Goal: Task Accomplishment & Management: Use online tool/utility

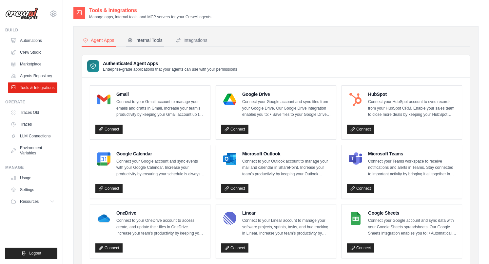
click at [146, 43] on div "Internal Tools" at bounding box center [144, 40] width 35 height 7
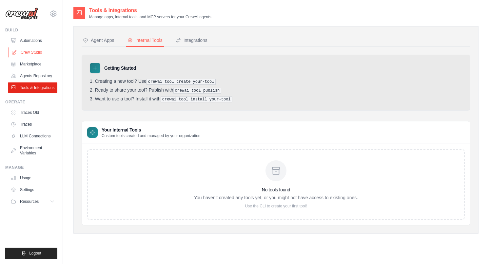
click at [33, 53] on link "Crew Studio" at bounding box center [33, 52] width 49 height 10
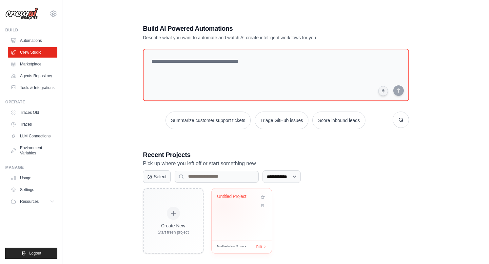
click at [223, 205] on div "Untitled Project" at bounding box center [241, 201] width 49 height 15
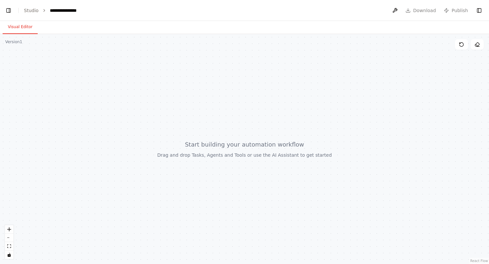
select select "****"
click at [372, 8] on button at bounding box center [370, 11] width 10 height 12
click at [32, 10] on link "Studio" at bounding box center [31, 10] width 15 height 5
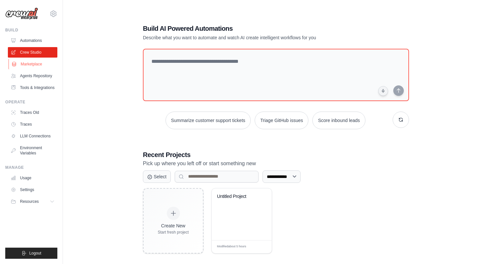
click at [38, 66] on link "Marketplace" at bounding box center [33, 64] width 49 height 10
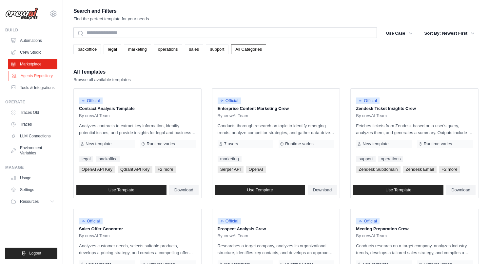
click at [39, 76] on link "Agents Repository" at bounding box center [33, 76] width 49 height 10
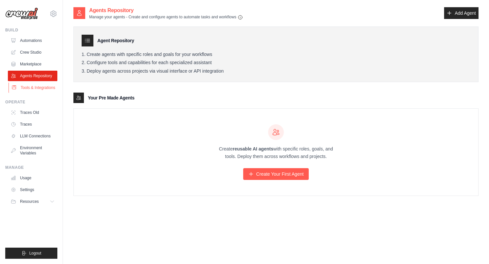
click at [33, 87] on link "Tools & Integrations" at bounding box center [33, 88] width 49 height 10
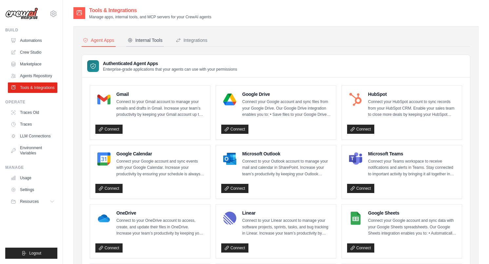
click at [140, 39] on div "Internal Tools" at bounding box center [144, 40] width 35 height 7
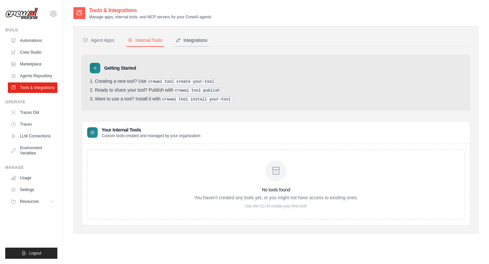
click at [196, 40] on div "Integrations" at bounding box center [192, 40] width 32 height 7
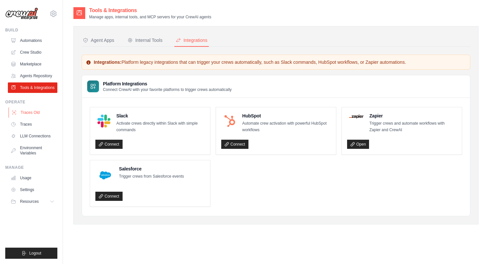
click at [38, 110] on link "Traces Old" at bounding box center [33, 112] width 49 height 10
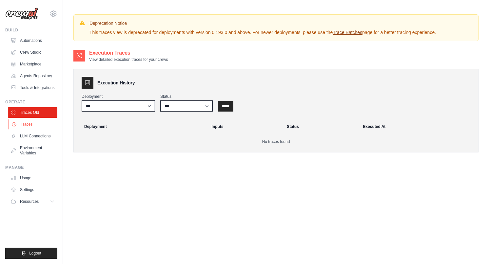
click at [29, 126] on link "Traces" at bounding box center [33, 124] width 49 height 10
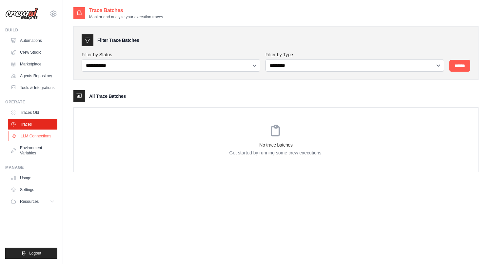
click at [27, 135] on link "LLM Connections" at bounding box center [33, 136] width 49 height 10
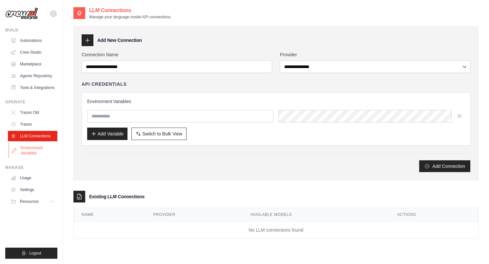
click at [29, 150] on link "Environment Variables" at bounding box center [33, 151] width 49 height 16
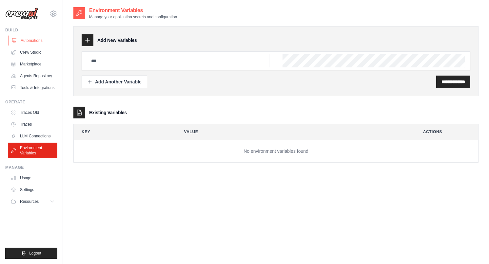
click at [31, 40] on link "Automations" at bounding box center [33, 40] width 49 height 10
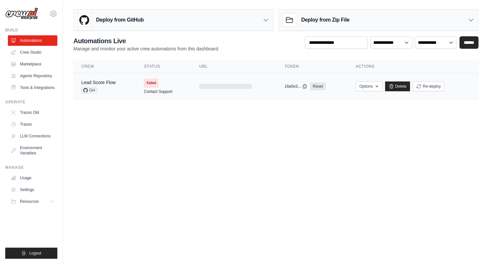
click at [89, 90] on span "GH" at bounding box center [89, 90] width 16 height 7
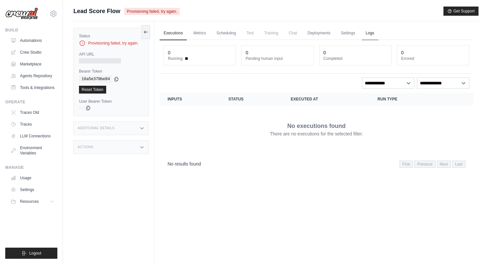
click at [366, 35] on link "Logs" at bounding box center [370, 34] width 16 height 14
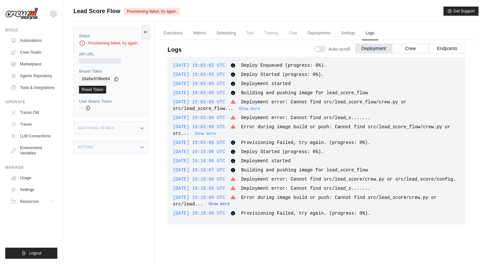
click at [219, 207] on button "Show more" at bounding box center [218, 204] width 21 height 5
click at [146, 36] on button at bounding box center [146, 32] width 9 height 14
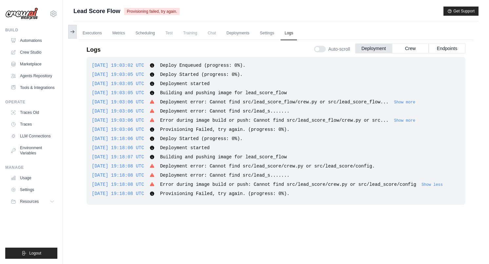
click at [74, 32] on icon at bounding box center [72, 31] width 5 height 5
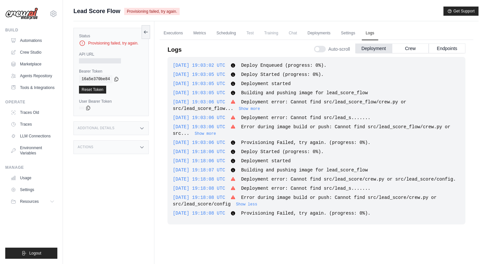
click at [147, 13] on span "Provisioning failed, try again." at bounding box center [151, 11] width 55 height 7
click at [371, 34] on link "Logs" at bounding box center [370, 34] width 16 height 14
click at [181, 32] on link "Executions" at bounding box center [173, 34] width 27 height 14
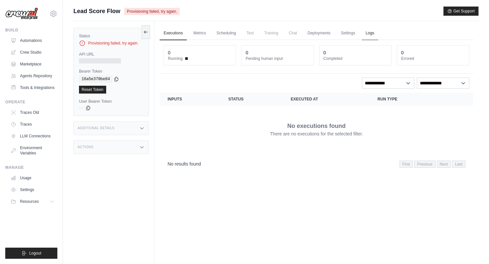
click at [365, 35] on link "Logs" at bounding box center [370, 34] width 16 height 14
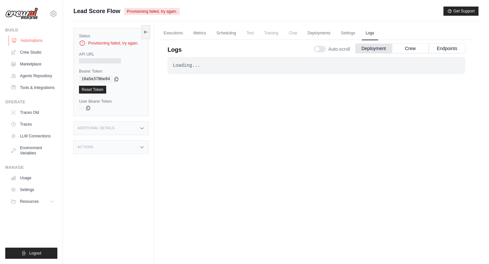
click at [43, 41] on link "Automations" at bounding box center [33, 40] width 49 height 10
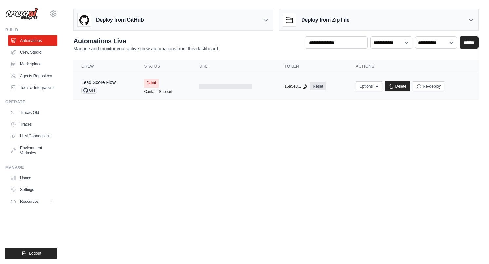
click at [159, 88] on td "Failed Contact Support" at bounding box center [163, 86] width 55 height 26
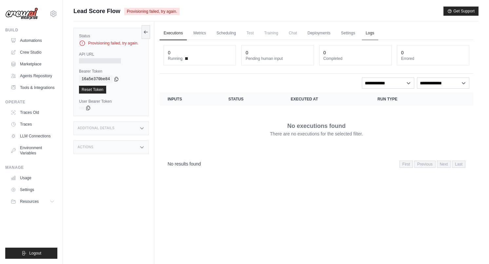
click at [372, 32] on link "Logs" at bounding box center [370, 34] width 16 height 14
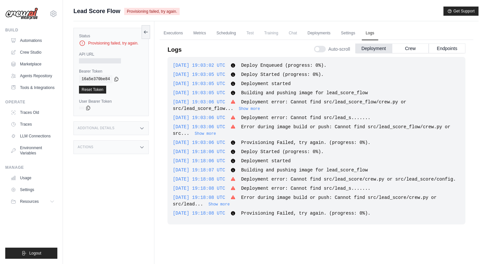
scroll to position [28, 0]
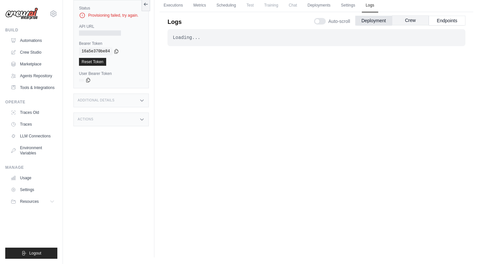
click at [410, 22] on button "Crew" at bounding box center [410, 20] width 37 height 10
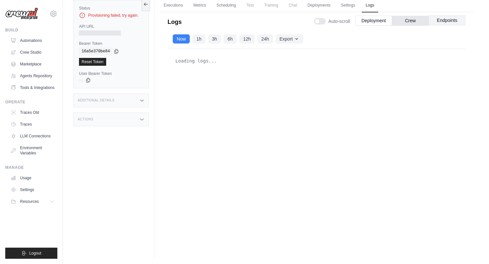
click at [441, 21] on button "Endpoints" at bounding box center [447, 20] width 37 height 10
click at [416, 19] on button "Crew" at bounding box center [410, 20] width 37 height 10
click at [366, 19] on button "Deployment" at bounding box center [373, 20] width 37 height 10
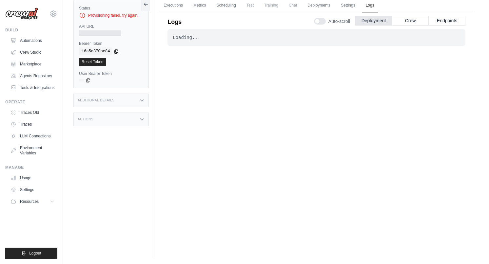
click at [193, 38] on div "Loading..." at bounding box center [316, 37] width 287 height 7
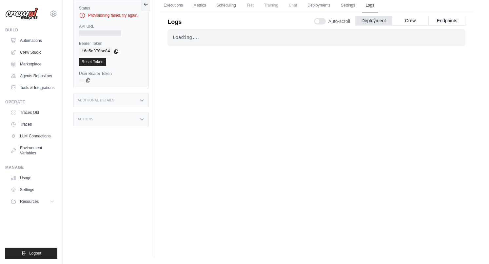
click at [205, 80] on div "Loading... . . . Failed" at bounding box center [316, 129] width 298 height 201
click at [188, 89] on div "Loading... . . . Failed" at bounding box center [316, 129] width 298 height 201
click at [27, 39] on link "Automations" at bounding box center [33, 40] width 49 height 10
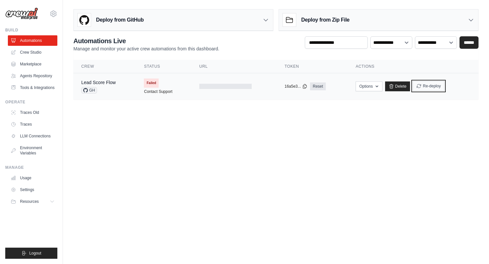
click at [426, 83] on button "Re-deploy" at bounding box center [429, 86] width 32 height 10
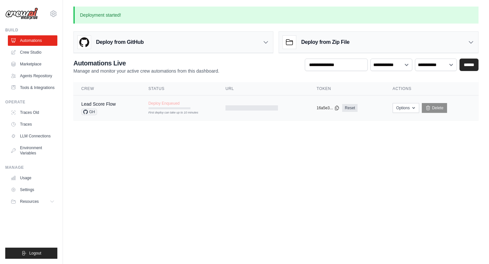
click at [167, 105] on span "Deploy Enqueued" at bounding box center [163, 103] width 31 height 5
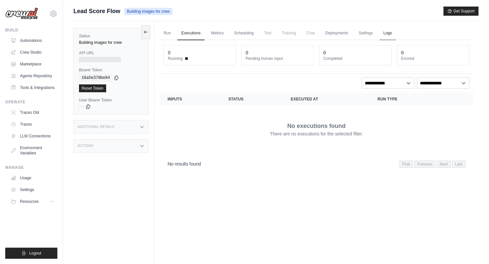
click at [384, 35] on link "Logs" at bounding box center [387, 34] width 16 height 14
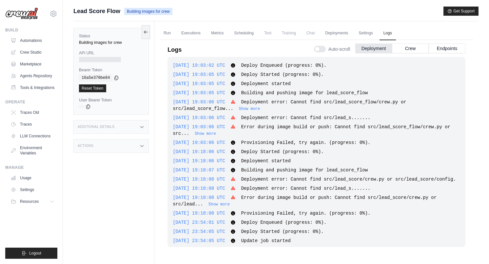
scroll to position [64, 0]
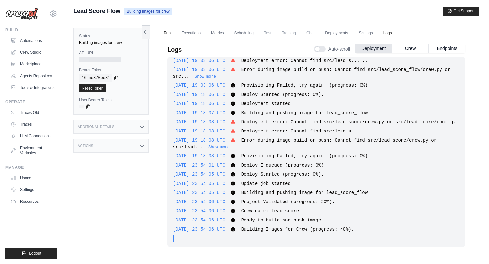
click at [166, 34] on link "Run" at bounding box center [167, 34] width 15 height 14
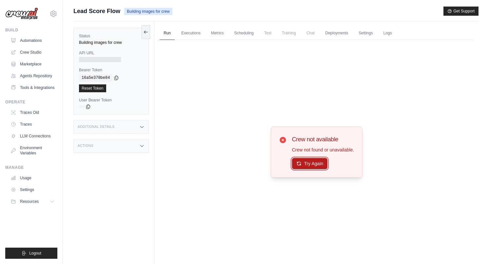
click at [310, 165] on button "Try Again" at bounding box center [310, 163] width 36 height 11
click at [310, 165] on button "Try Again" at bounding box center [310, 164] width 36 height 11
click at [190, 36] on link "Executions" at bounding box center [190, 34] width 27 height 14
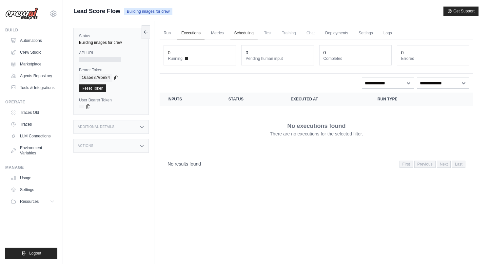
click at [232, 34] on link "Scheduling" at bounding box center [243, 34] width 27 height 14
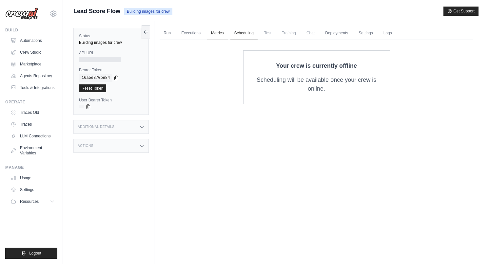
click at [222, 34] on link "Metrics" at bounding box center [217, 34] width 21 height 14
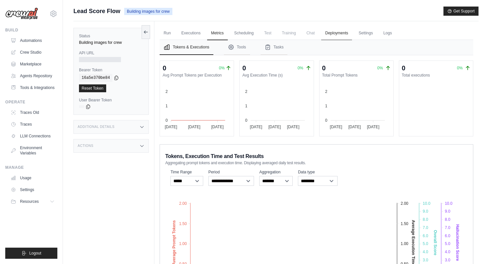
click at [330, 30] on link "Deployments" at bounding box center [336, 34] width 31 height 14
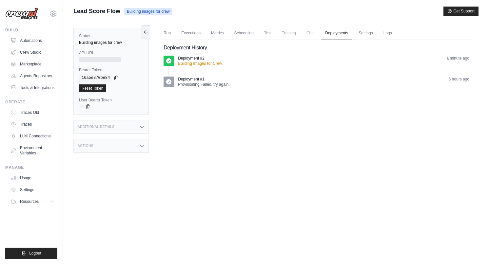
click at [258, 162] on div "Run Executions Metrics Scheduling Test Training Chat Deployments Settings Logs …" at bounding box center [316, 153] width 324 height 264
click at [194, 61] on p "Building Images for Crew" at bounding box center [200, 63] width 44 height 5
click at [173, 33] on link "Run" at bounding box center [167, 34] width 15 height 14
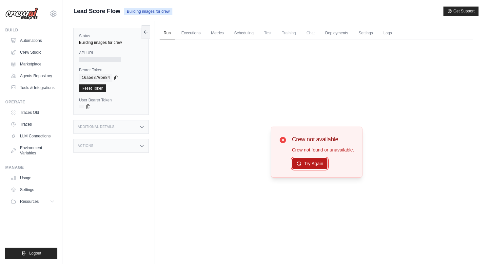
click at [309, 164] on button "Try Again" at bounding box center [310, 163] width 36 height 11
click at [391, 31] on link "Logs" at bounding box center [387, 34] width 16 height 14
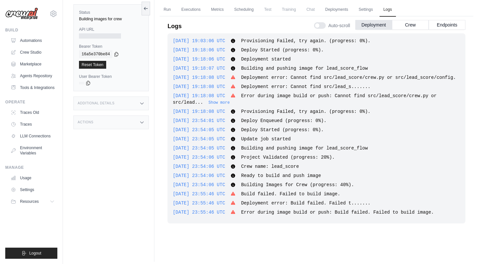
scroll to position [25, 0]
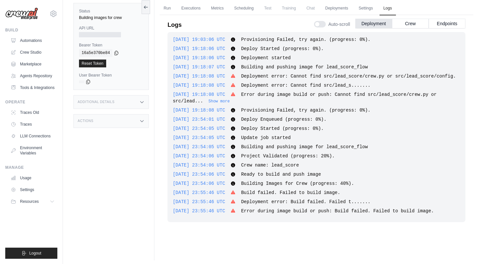
click at [290, 204] on span "Deployment error: Build failed. Failed t......." at bounding box center [305, 202] width 129 height 5
click at [321, 202] on span "Deployment error: Build failed. Failed t......." at bounding box center [305, 202] width 129 height 5
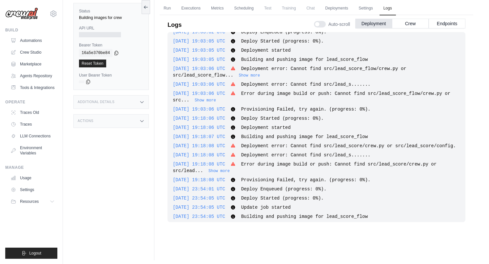
scroll to position [0, 0]
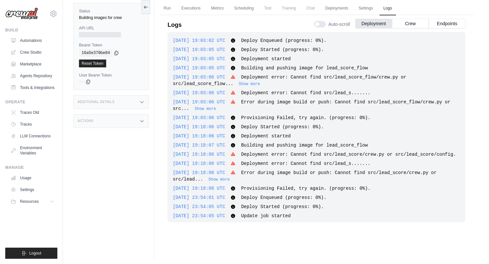
click at [129, 106] on div "Additional Details" at bounding box center [110, 102] width 75 height 14
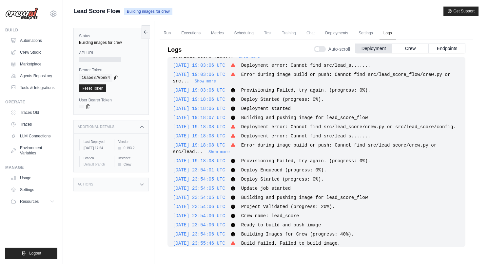
scroll to position [85, 0]
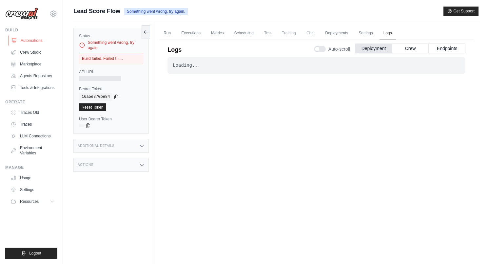
click at [43, 43] on link "Automations" at bounding box center [33, 40] width 49 height 10
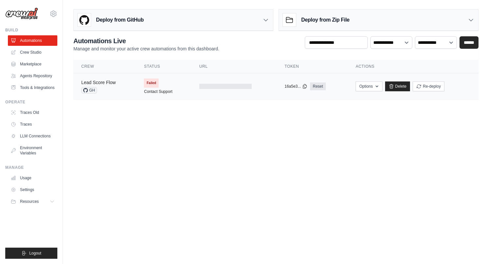
click at [112, 81] on link "Lead Score Flow" at bounding box center [98, 82] width 34 height 5
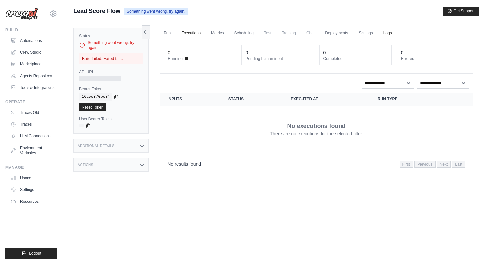
click at [385, 39] on link "Logs" at bounding box center [387, 34] width 16 height 14
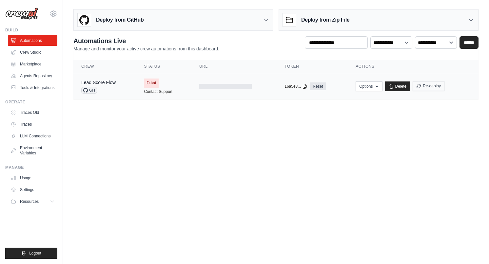
click at [430, 91] on form "Re-deploy" at bounding box center [429, 87] width 32 height 10
click at [420, 85] on icon "submit" at bounding box center [419, 86] width 4 height 4
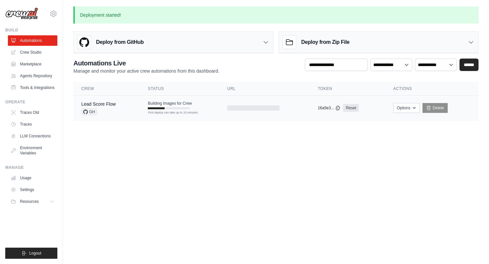
click at [167, 106] on div "Building Images for Crew First deploy can take up to 10 minutes" at bounding box center [170, 105] width 44 height 9
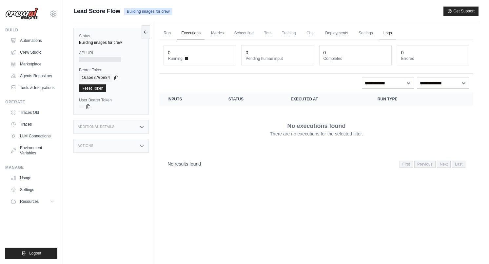
click at [383, 34] on link "Logs" at bounding box center [387, 34] width 16 height 14
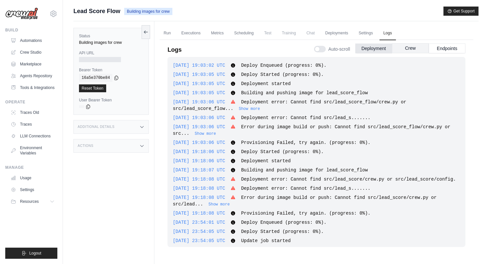
click at [400, 48] on button "Crew" at bounding box center [410, 48] width 37 height 10
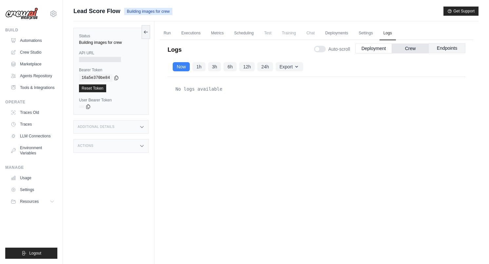
click at [436, 48] on button "Endpoints" at bounding box center [447, 48] width 37 height 10
click at [368, 48] on button "Deployment" at bounding box center [373, 48] width 37 height 10
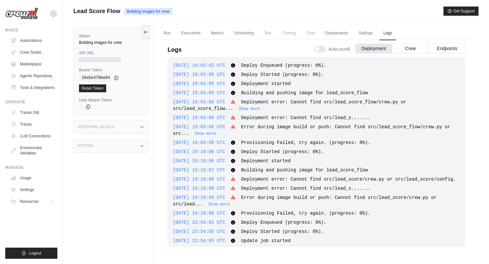
click at [33, 32] on div "Build" at bounding box center [31, 30] width 52 height 5
click at [32, 40] on link "Automations" at bounding box center [33, 40] width 49 height 10
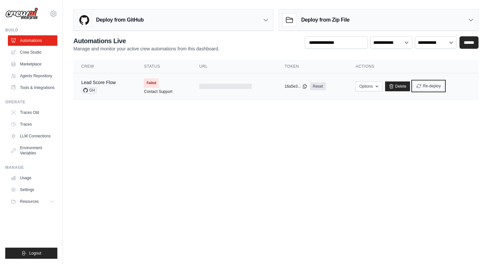
click at [426, 83] on button "Re-deploy" at bounding box center [429, 86] width 32 height 10
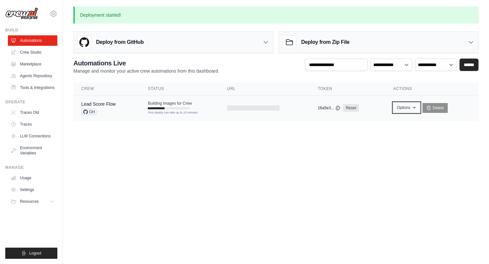
click at [410, 106] on button "Options" at bounding box center [406, 108] width 27 height 10
click at [172, 106] on div "Building Images for Crew First deploy can take up to 10 minutes" at bounding box center [170, 105] width 44 height 9
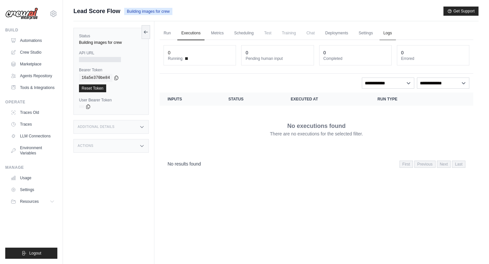
click at [387, 32] on link "Logs" at bounding box center [387, 34] width 16 height 14
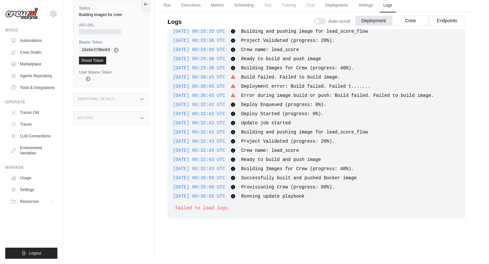
scroll to position [299, 0]
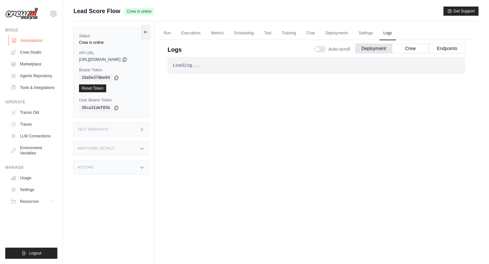
click at [35, 40] on link "Automations" at bounding box center [33, 40] width 49 height 10
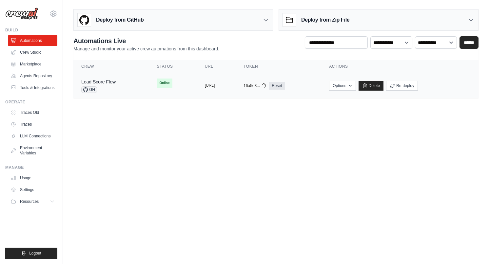
click at [205, 87] on button "[URL]" at bounding box center [210, 85] width 10 height 5
click at [205, 86] on button "[URL]" at bounding box center [210, 85] width 10 height 5
click at [108, 80] on link "Lead Score Flow" at bounding box center [98, 81] width 34 height 5
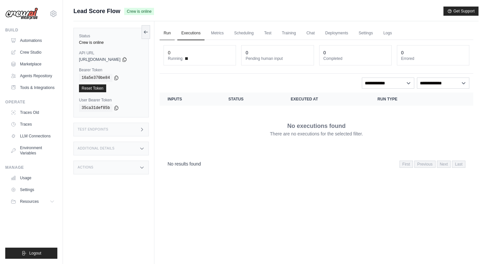
click at [171, 33] on link "Run" at bounding box center [167, 34] width 15 height 14
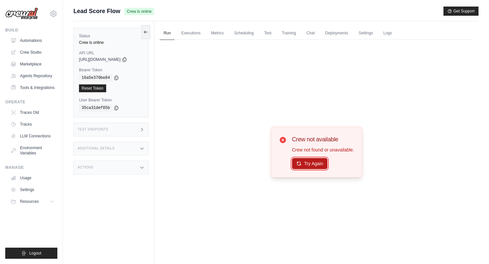
click at [315, 158] on button "Try Again" at bounding box center [310, 163] width 36 height 11
click at [315, 159] on div "Try Again" at bounding box center [323, 164] width 62 height 11
click at [313, 161] on button "Try Again" at bounding box center [310, 163] width 36 height 11
click at [313, 161] on button "Try Again" at bounding box center [310, 164] width 36 height 11
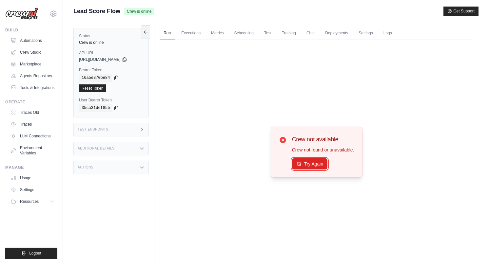
click at [313, 161] on button "Try Again" at bounding box center [310, 164] width 36 height 11
click at [310, 30] on link "Chat" at bounding box center [310, 34] width 16 height 14
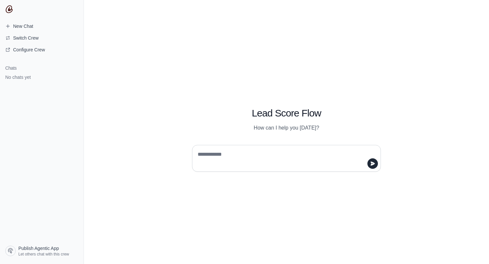
click at [232, 152] on textarea at bounding box center [284, 158] width 176 height 18
type textarea "**********"
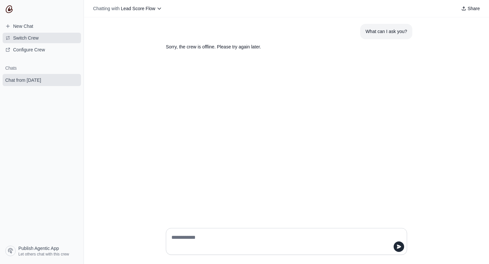
click at [24, 39] on span "Switch Crew" at bounding box center [26, 38] width 26 height 7
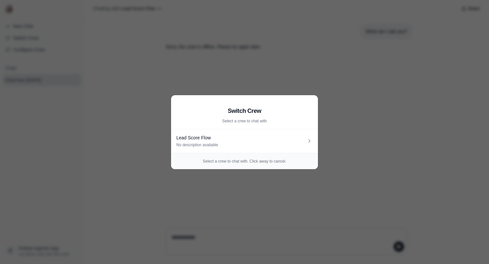
click at [235, 129] on div "Switch Crew Select a crew to chat with" at bounding box center [244, 112] width 147 height 34
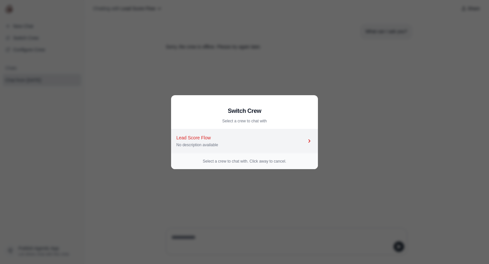
click at [225, 136] on div "Lead Score Flow" at bounding box center [241, 138] width 130 height 7
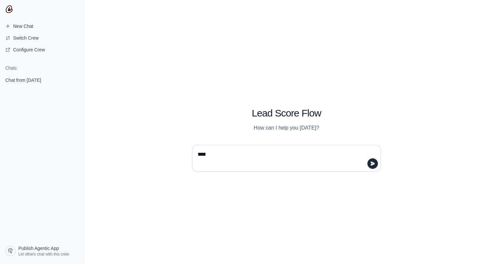
type textarea "*****"
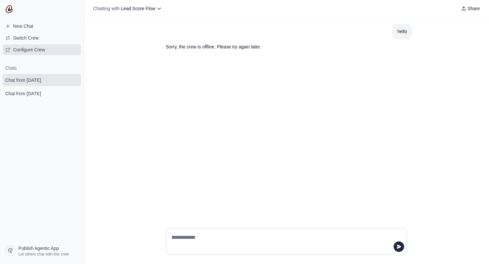
click at [29, 49] on span "Configure Crew" at bounding box center [29, 50] width 32 height 7
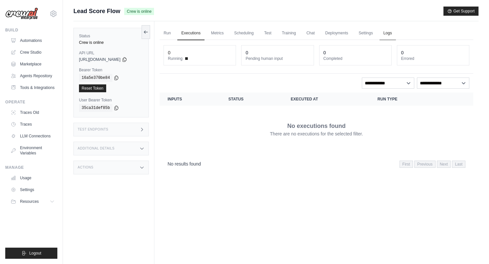
click at [386, 34] on link "Logs" at bounding box center [387, 34] width 16 height 14
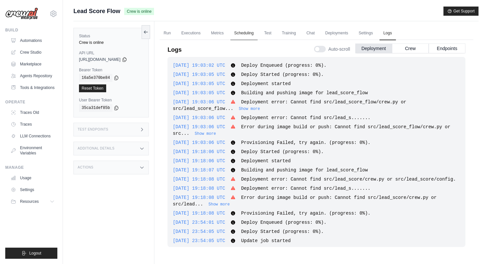
click at [244, 31] on link "Scheduling" at bounding box center [243, 34] width 27 height 14
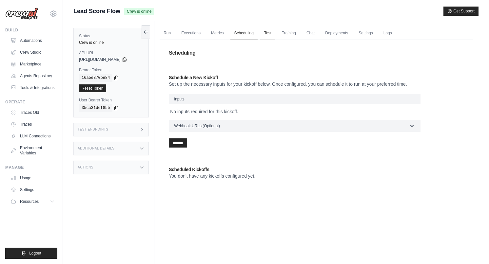
click at [262, 32] on link "Test" at bounding box center [267, 34] width 15 height 14
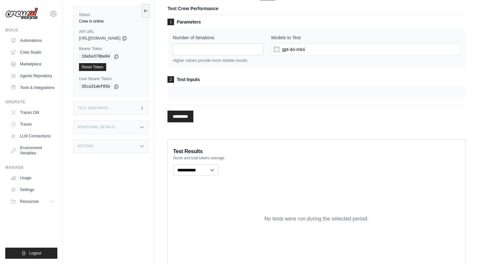
scroll to position [40, 0]
click at [203, 91] on div at bounding box center [316, 92] width 298 height 10
click at [187, 116] on input "*********" at bounding box center [180, 116] width 26 height 12
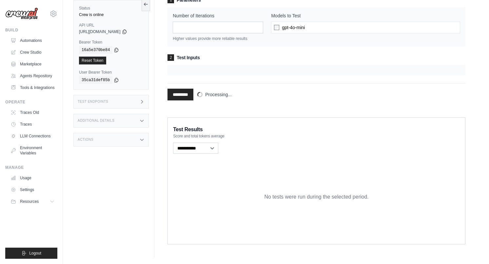
scroll to position [0, 0]
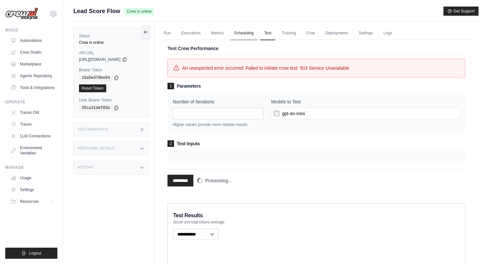
click at [233, 33] on link "Scheduling" at bounding box center [243, 34] width 27 height 14
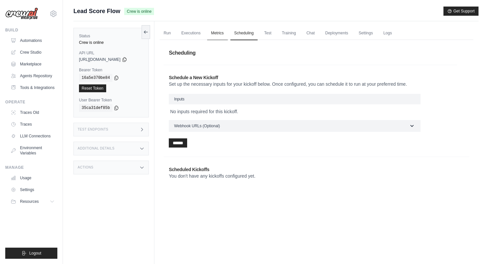
click at [214, 33] on link "Metrics" at bounding box center [217, 34] width 21 height 14
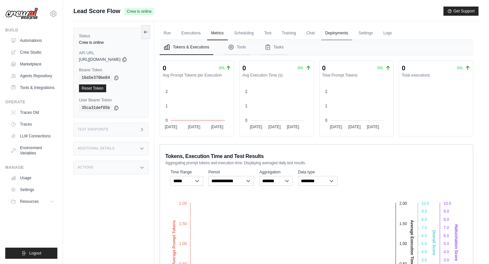
click at [342, 34] on link "Deployments" at bounding box center [336, 34] width 31 height 14
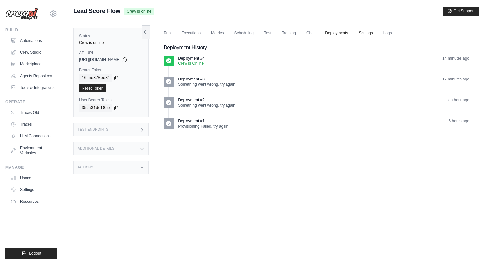
click at [372, 33] on link "Settings" at bounding box center [366, 34] width 22 height 14
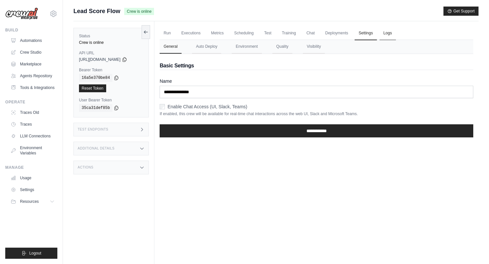
click at [391, 35] on link "Logs" at bounding box center [387, 34] width 16 height 14
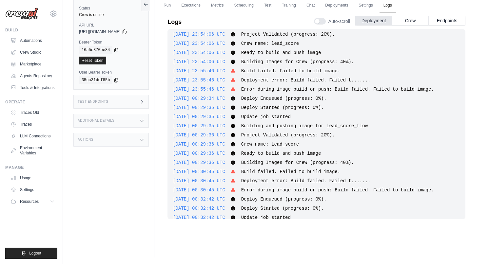
scroll to position [179, 0]
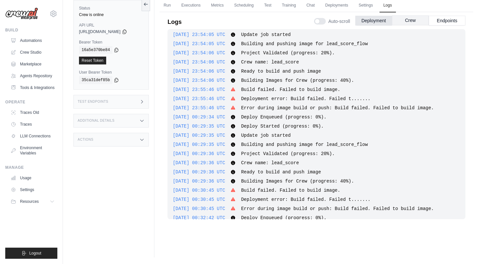
click at [406, 19] on button "Crew" at bounding box center [410, 20] width 37 height 10
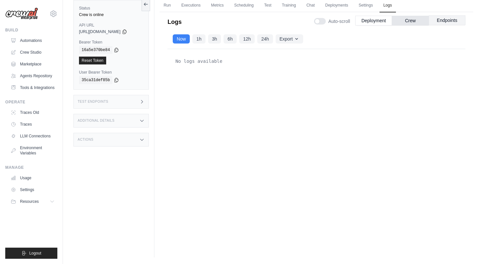
click at [440, 21] on button "Endpoints" at bounding box center [447, 20] width 37 height 10
click at [407, 20] on button "Crew" at bounding box center [410, 20] width 37 height 10
click at [375, 17] on button "Deployment" at bounding box center [373, 20] width 37 height 10
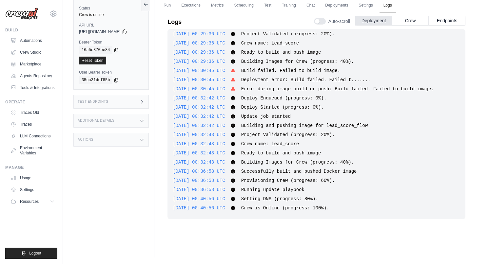
scroll to position [0, 0]
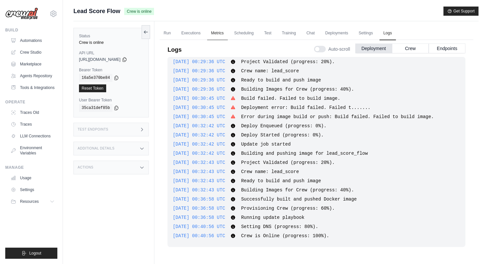
click at [223, 33] on link "Metrics" at bounding box center [217, 34] width 21 height 14
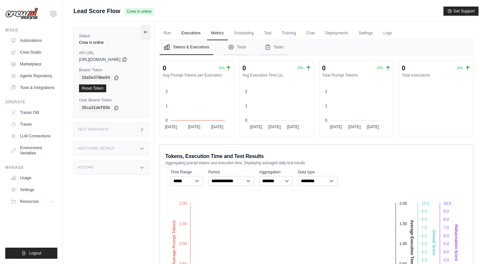
click at [190, 29] on link "Executions" at bounding box center [190, 34] width 27 height 14
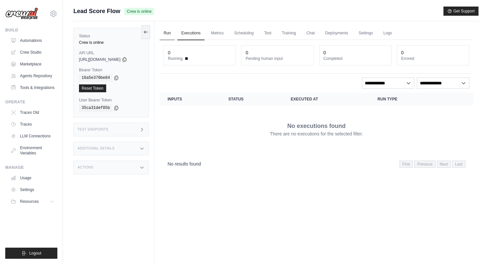
click at [165, 33] on link "Run" at bounding box center [167, 34] width 15 height 14
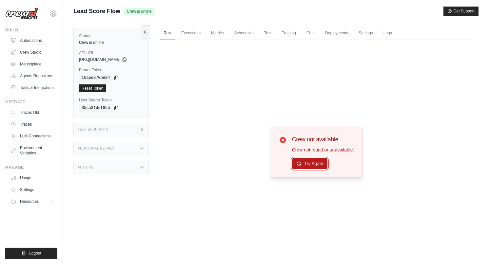
click at [307, 167] on button "Try Again" at bounding box center [310, 163] width 36 height 11
click at [307, 167] on button "Try Again" at bounding box center [310, 164] width 36 height 11
click at [199, 36] on link "Executions" at bounding box center [190, 34] width 27 height 14
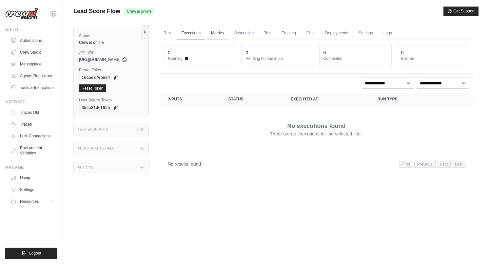
click at [220, 34] on link "Metrics" at bounding box center [217, 34] width 21 height 14
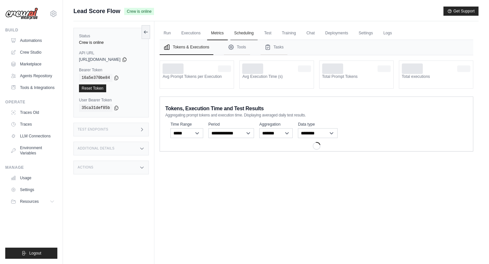
click at [249, 34] on link "Scheduling" at bounding box center [243, 34] width 27 height 14
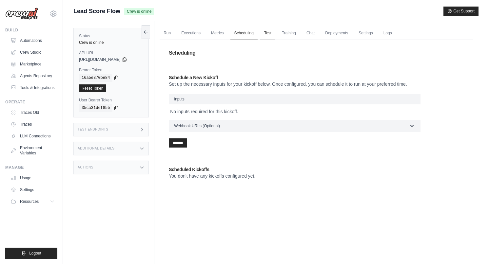
click at [272, 34] on link "Test" at bounding box center [267, 34] width 15 height 14
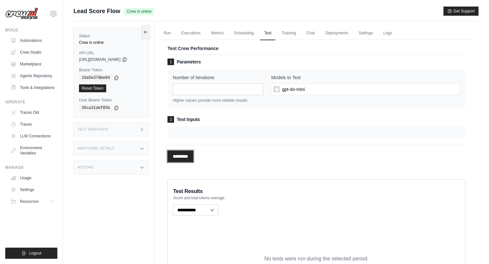
click at [192, 159] on input "*********" at bounding box center [180, 157] width 26 height 12
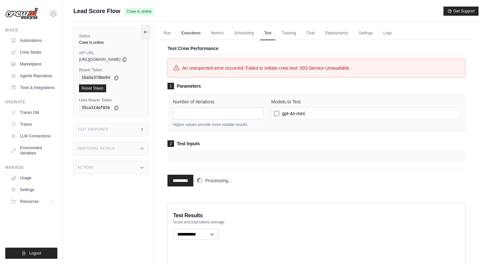
click at [184, 33] on link "Executions" at bounding box center [190, 34] width 27 height 14
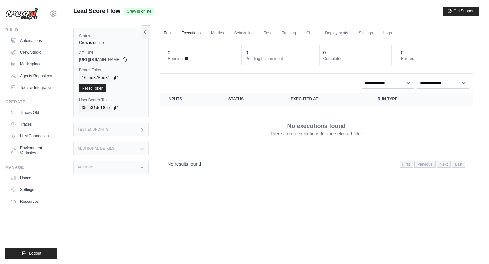
click at [161, 34] on link "Run" at bounding box center [167, 34] width 15 height 14
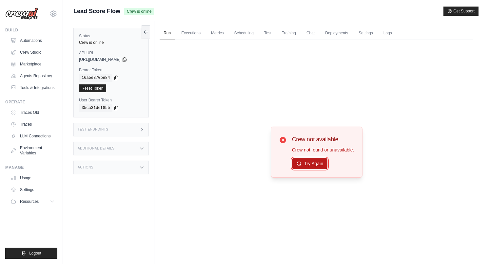
click at [318, 161] on button "Try Again" at bounding box center [310, 163] width 36 height 11
click at [318, 161] on button "Try Again" at bounding box center [310, 164] width 36 height 11
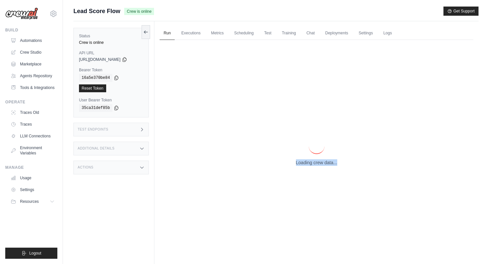
click at [318, 161] on p "Loading crew data..." at bounding box center [316, 163] width 41 height 7
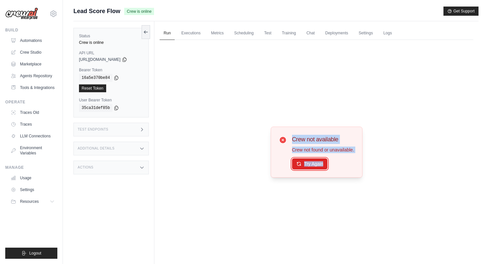
click at [318, 161] on button "Try Again" at bounding box center [310, 164] width 36 height 11
